Goal: Task Accomplishment & Management: Use online tool/utility

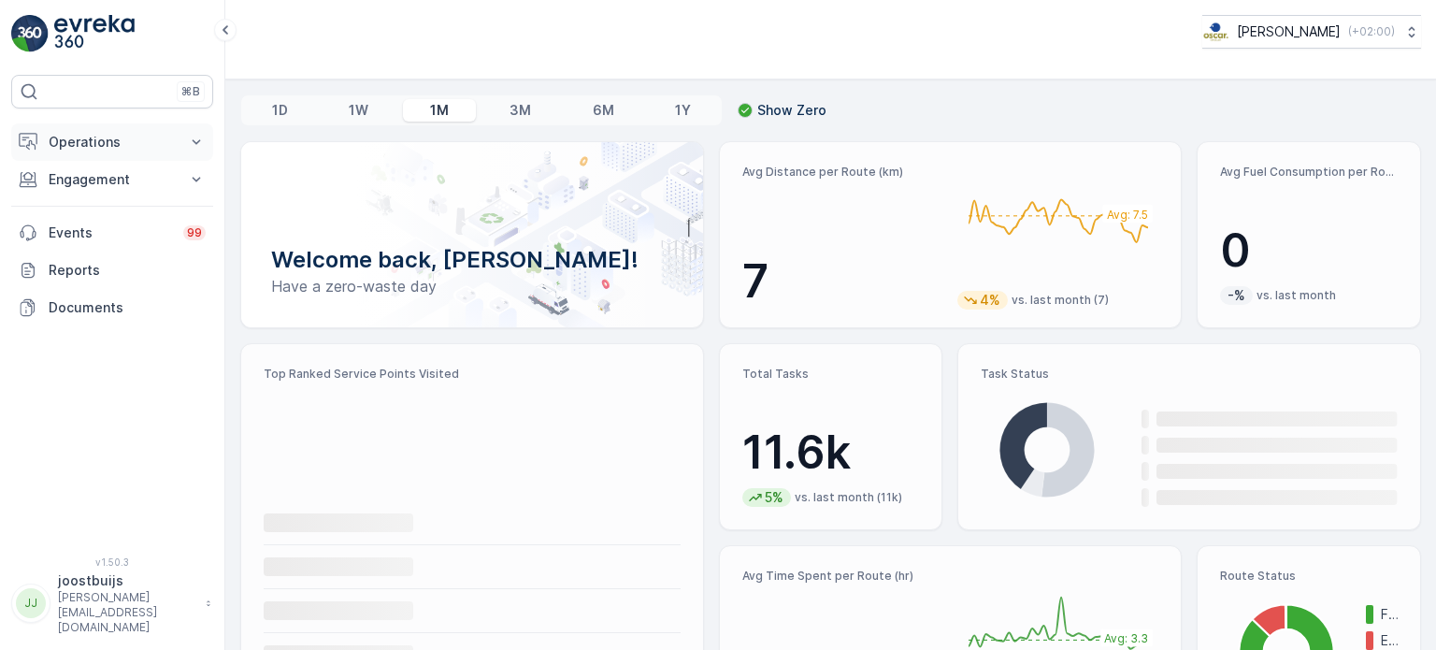
click at [92, 141] on p "Operations" at bounding box center [112, 142] width 127 height 19
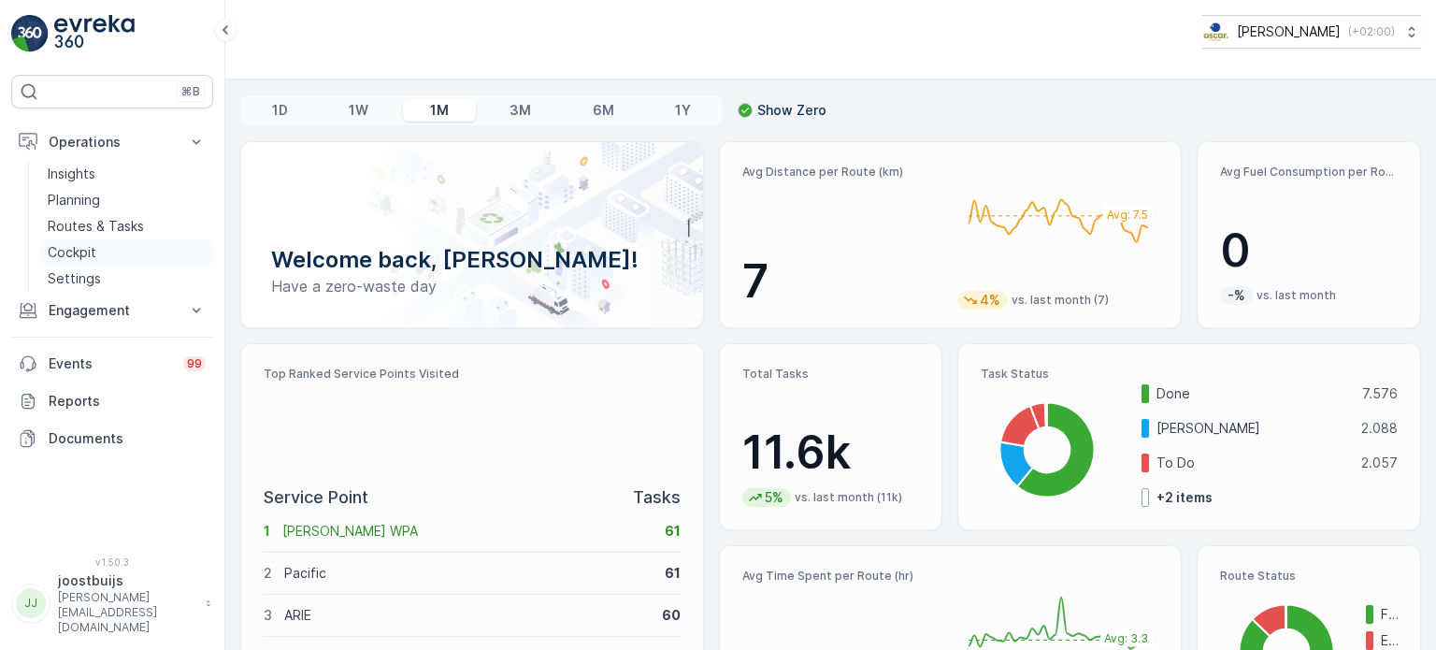
click at [79, 248] on p "Cockpit" at bounding box center [72, 252] width 49 height 19
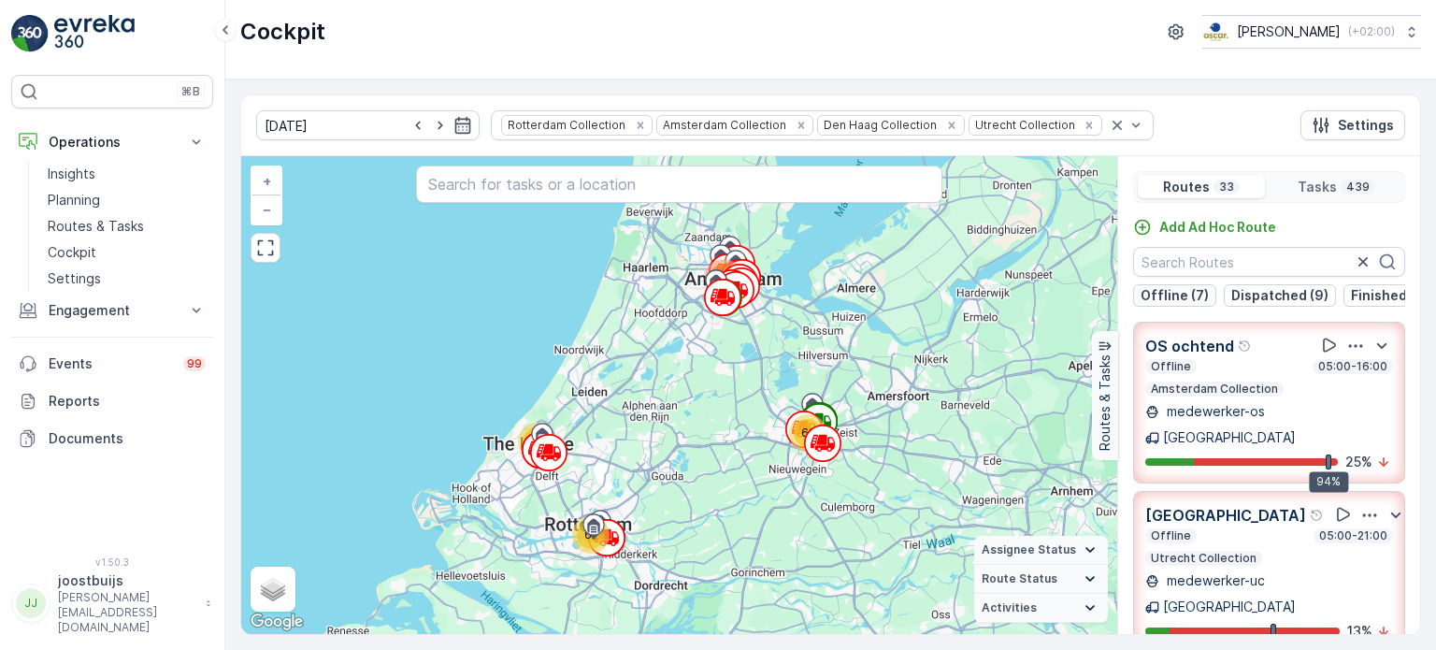
click at [1173, 295] on p "Offline (7)" at bounding box center [1175, 295] width 68 height 19
click at [797, 125] on icon "Remove Amsterdam Collection" at bounding box center [800, 125] width 7 height 7
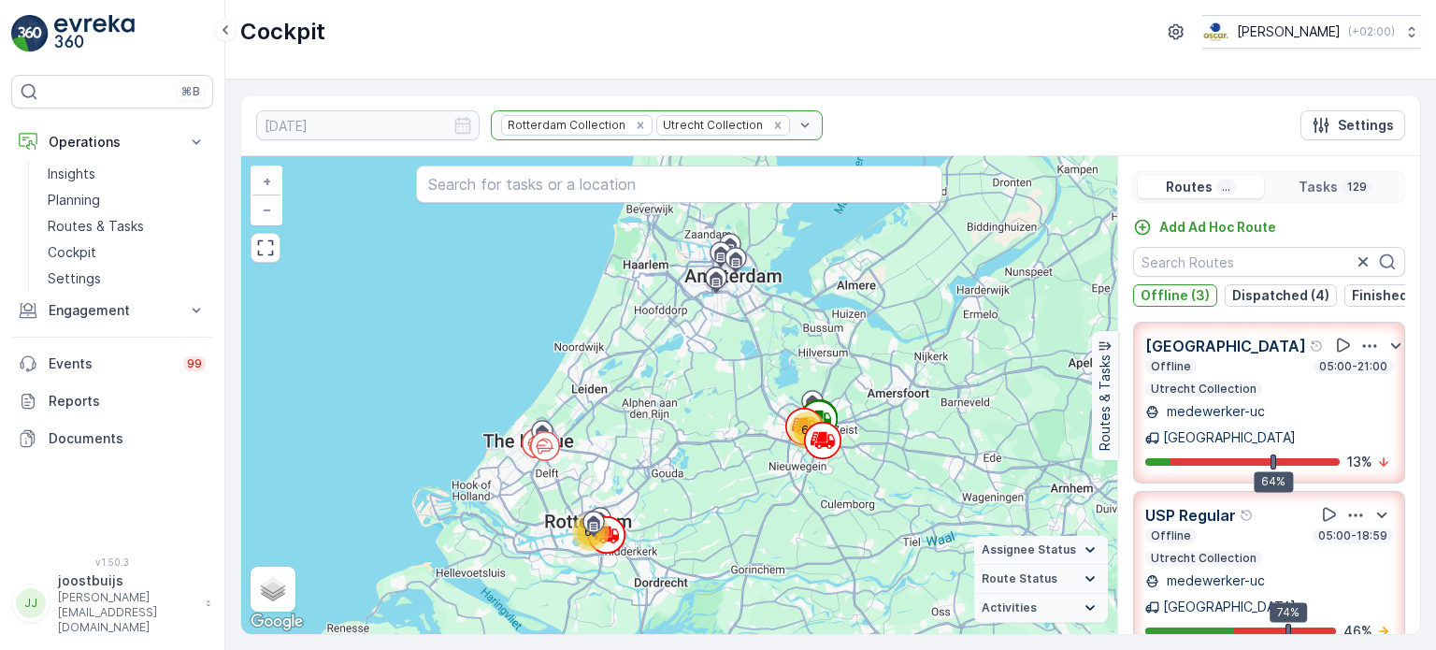
click at [733, 123] on div "Rotterdam Collection Utrecht Collection" at bounding box center [657, 125] width 332 height 30
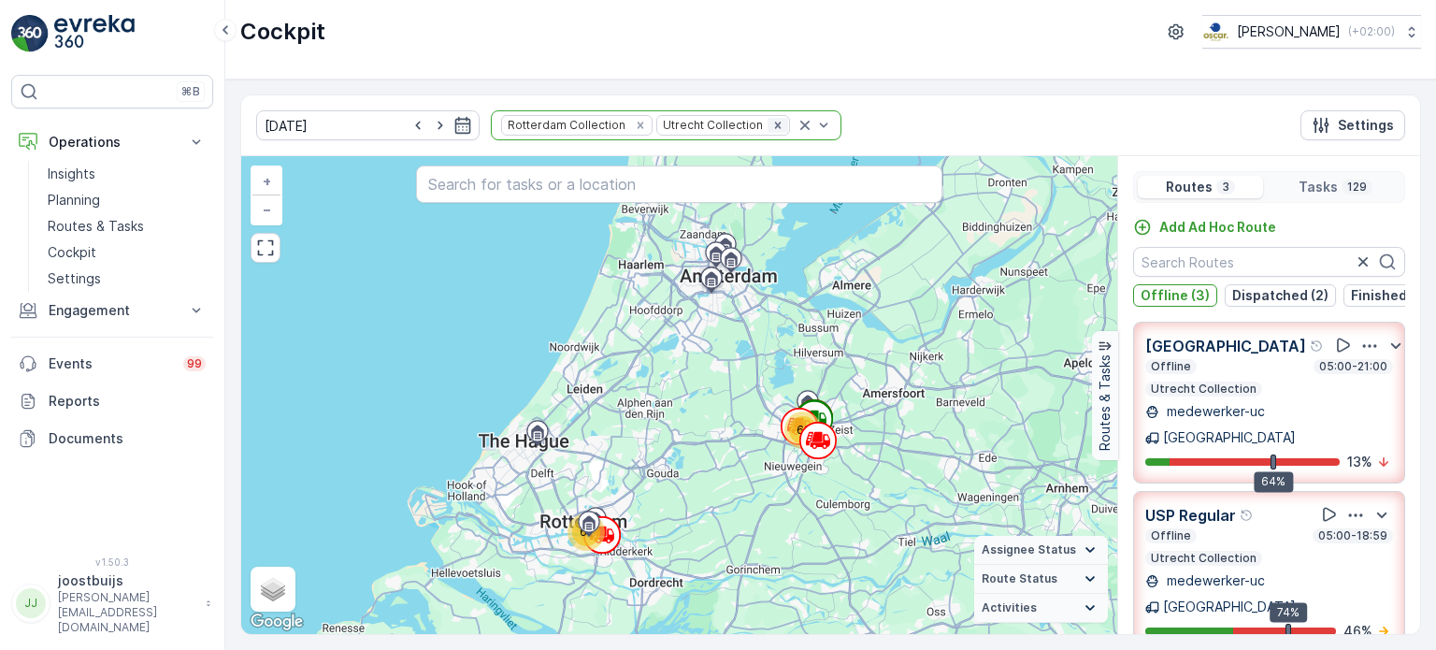
click at [774, 123] on icon "Remove Utrecht Collection" at bounding box center [777, 125] width 7 height 7
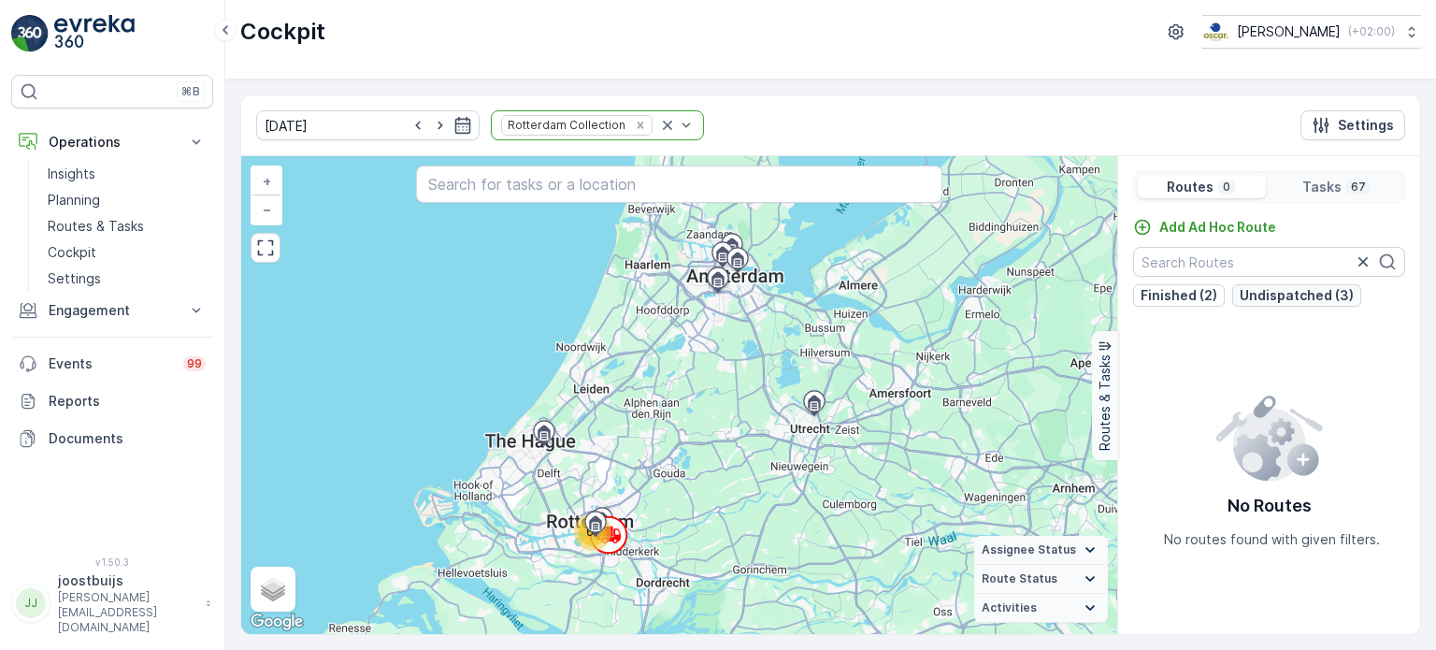
click at [1284, 295] on p "Undispatched (3)" at bounding box center [1297, 295] width 114 height 19
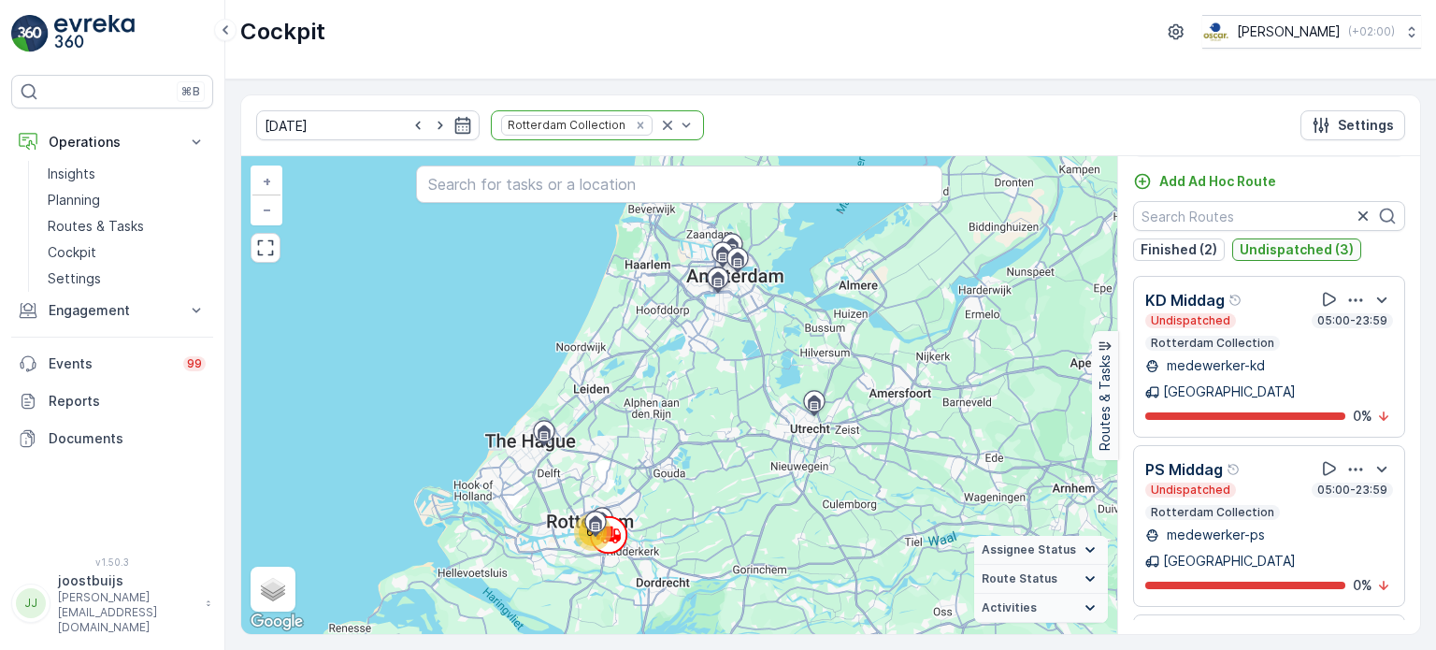
click at [1278, 255] on p "Undispatched (3)" at bounding box center [1297, 249] width 114 height 19
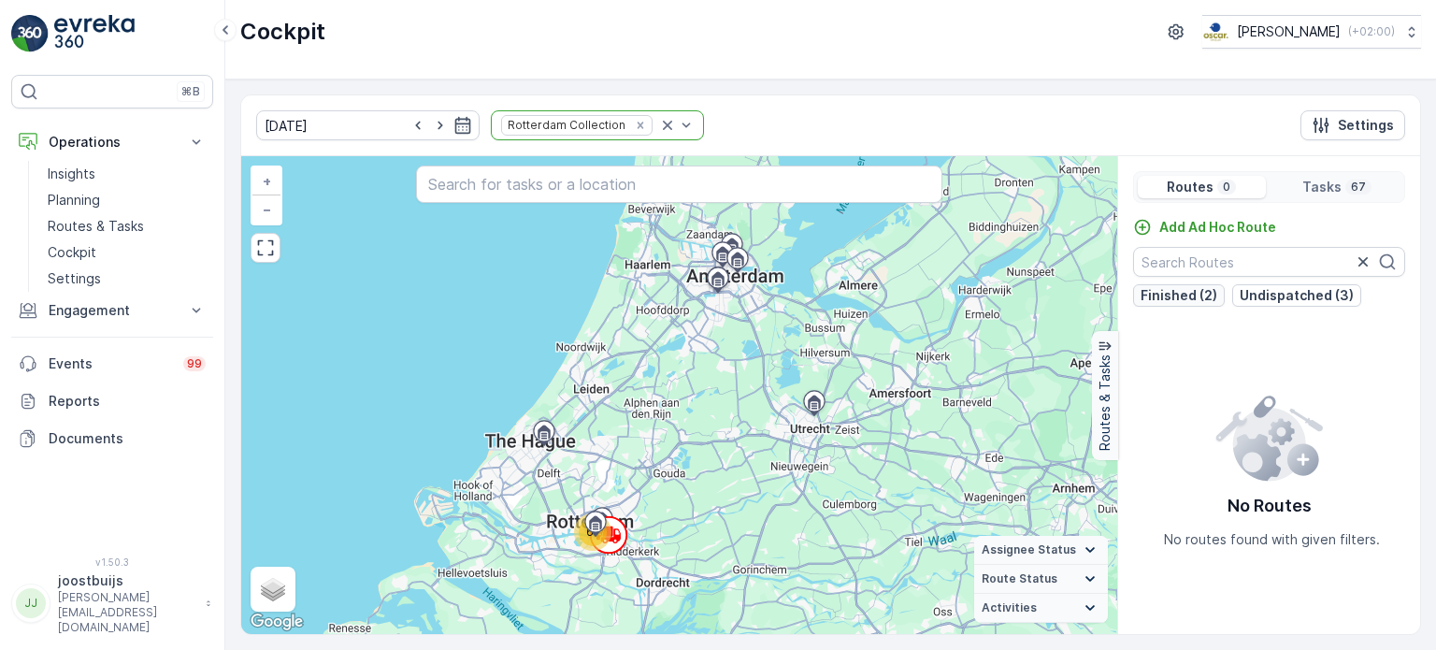
click at [1184, 297] on p "Finished (2)" at bounding box center [1179, 295] width 77 height 19
